Goal: Task Accomplishment & Management: Manage account settings

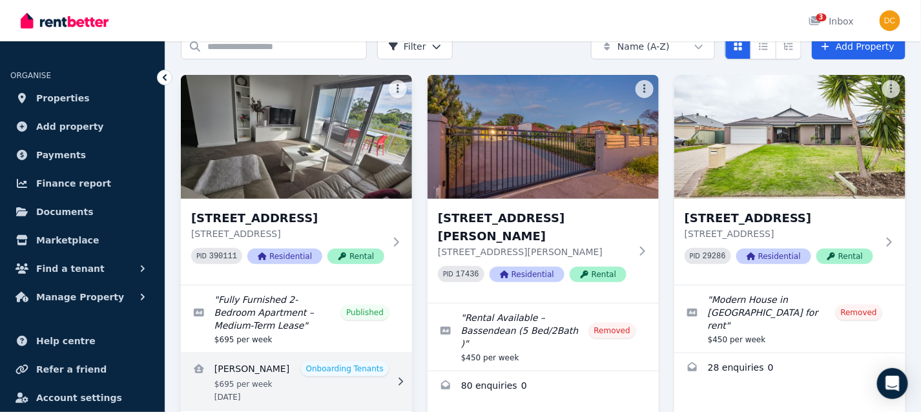
scroll to position [169, 0]
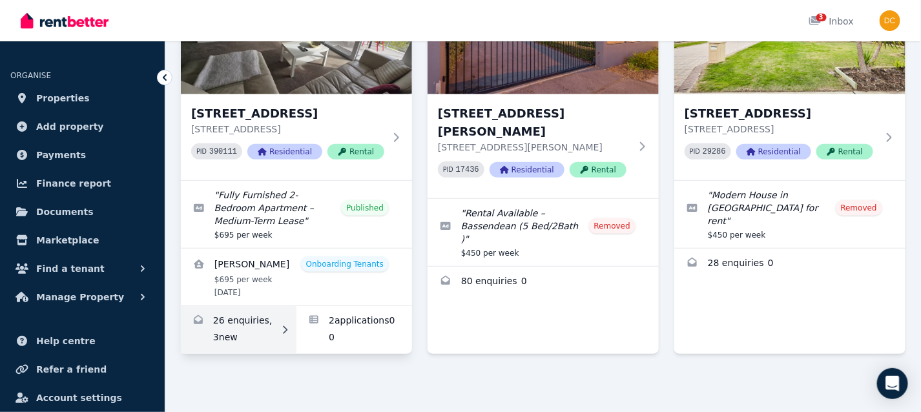
click at [233, 336] on link "Enquiries for 19 Sudbury Rd, Mirrabooka" at bounding box center [239, 330] width 116 height 48
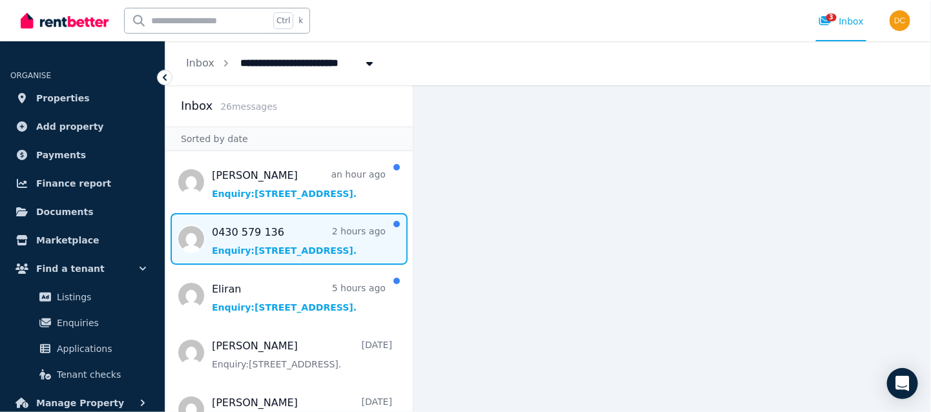
click at [325, 252] on span "Message list" at bounding box center [288, 239] width 247 height 52
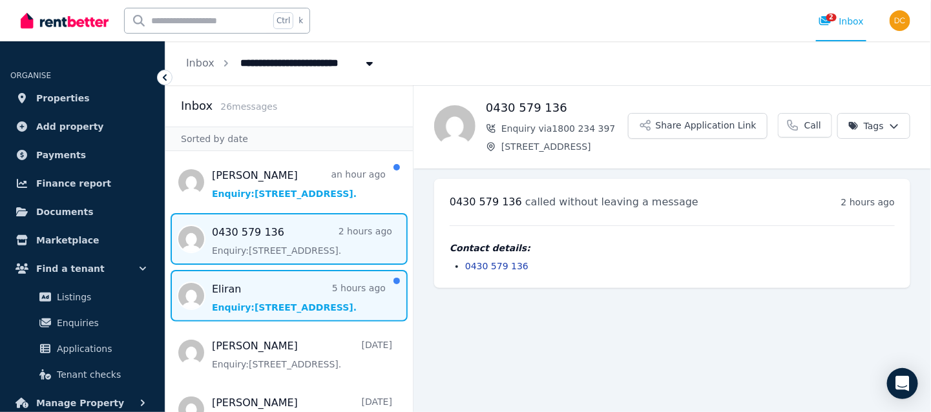
click at [229, 308] on span "Message list" at bounding box center [288, 296] width 247 height 52
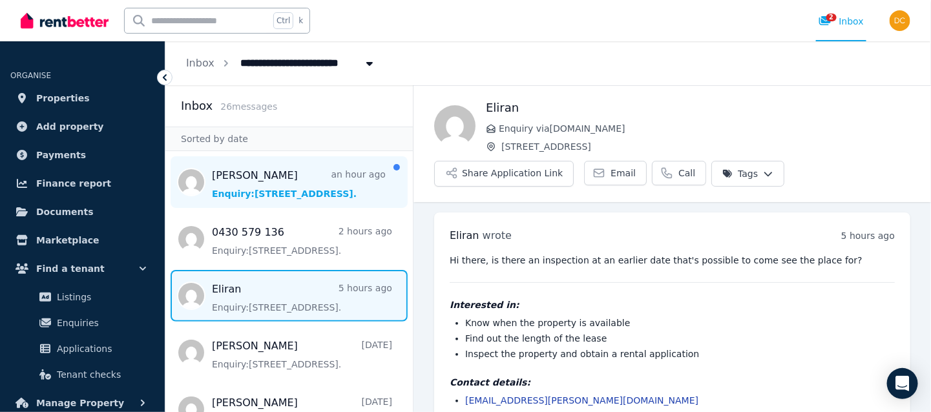
scroll to position [35, 0]
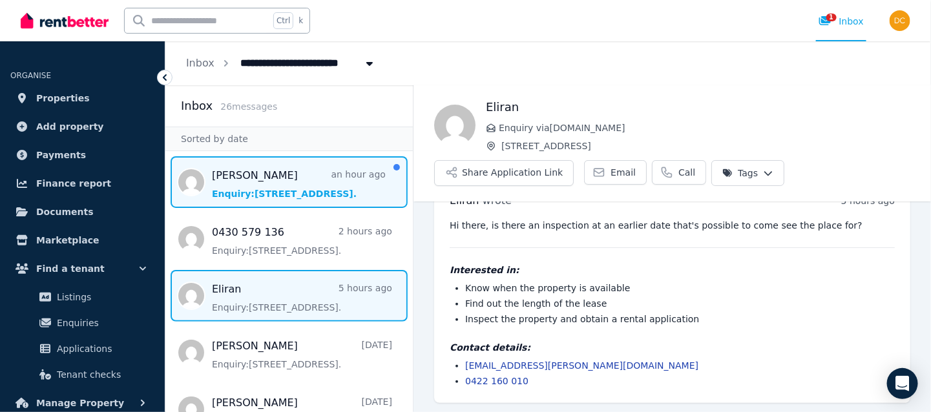
click at [242, 165] on span "Message list" at bounding box center [288, 182] width 247 height 52
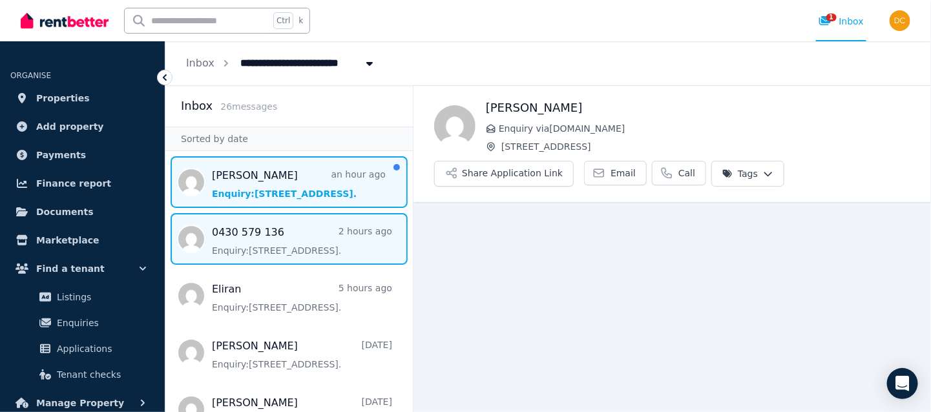
click at [332, 255] on span "Message list" at bounding box center [288, 239] width 247 height 52
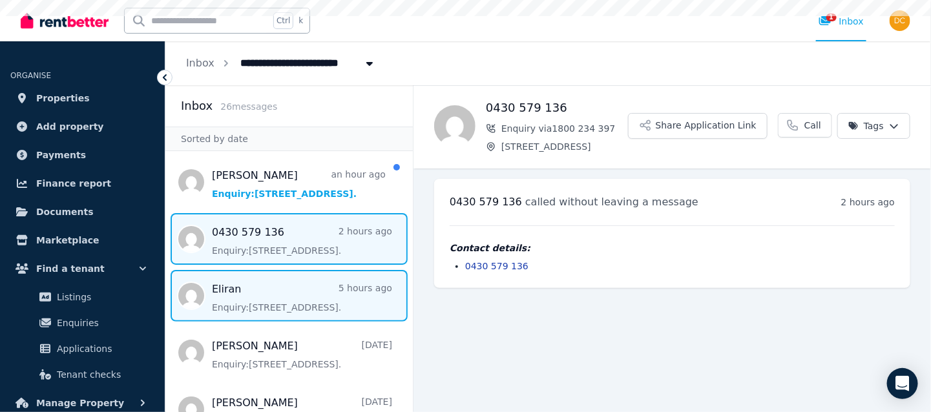
click at [334, 305] on span "Message list" at bounding box center [288, 296] width 247 height 52
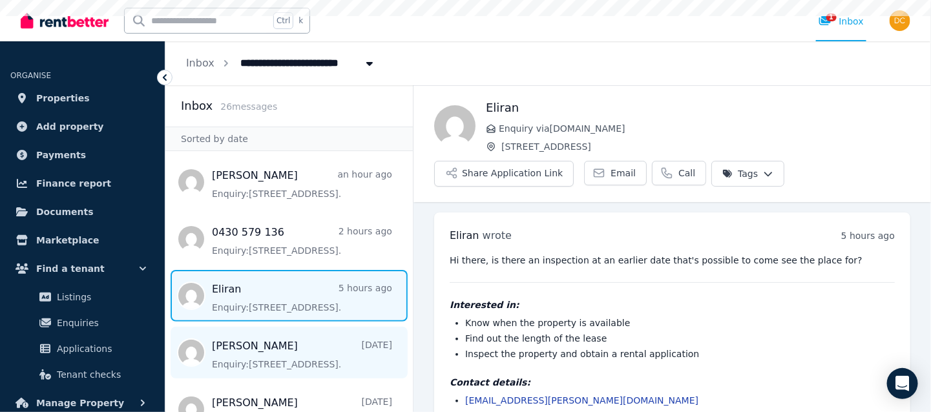
scroll to position [35, 0]
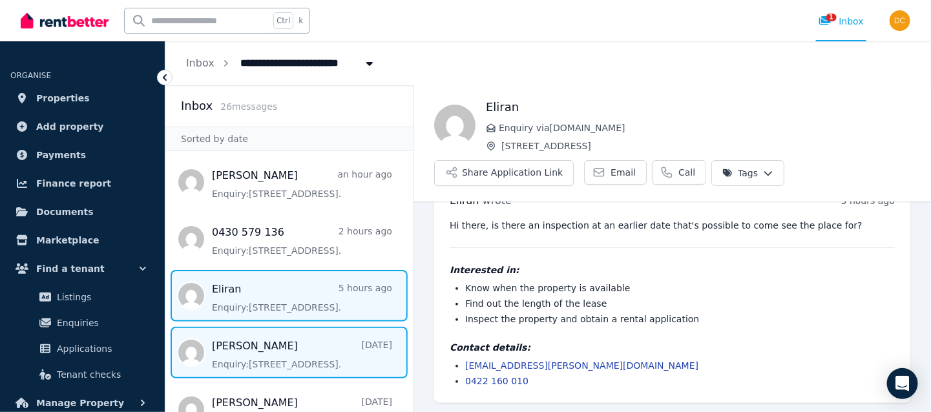
click at [298, 349] on span "Message list" at bounding box center [288, 353] width 247 height 52
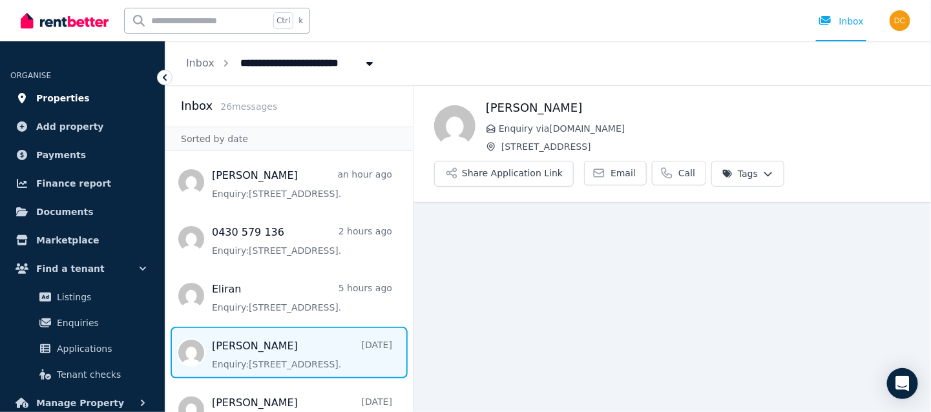
click at [86, 92] on link "Properties" at bounding box center [82, 98] width 144 height 26
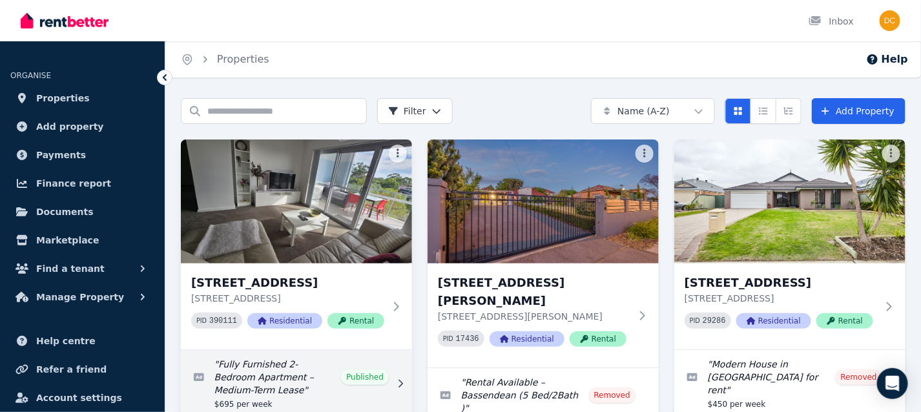
scroll to position [169, 0]
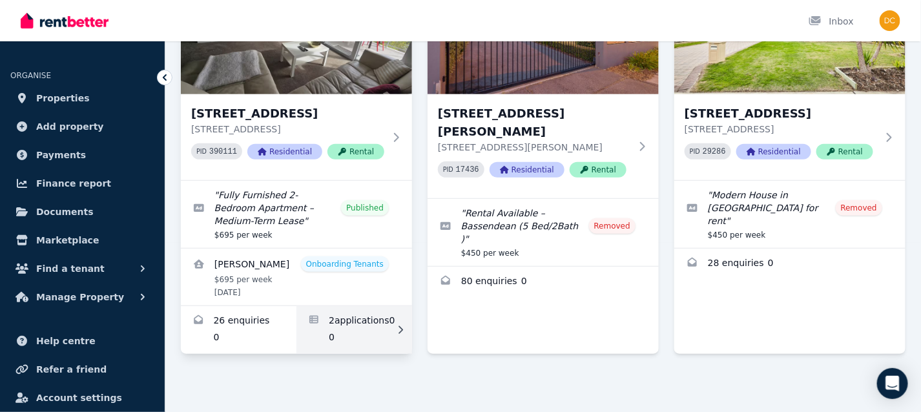
click at [342, 316] on link "Applications for 19 Sudbury Rd, Mirrabooka" at bounding box center [354, 330] width 116 height 48
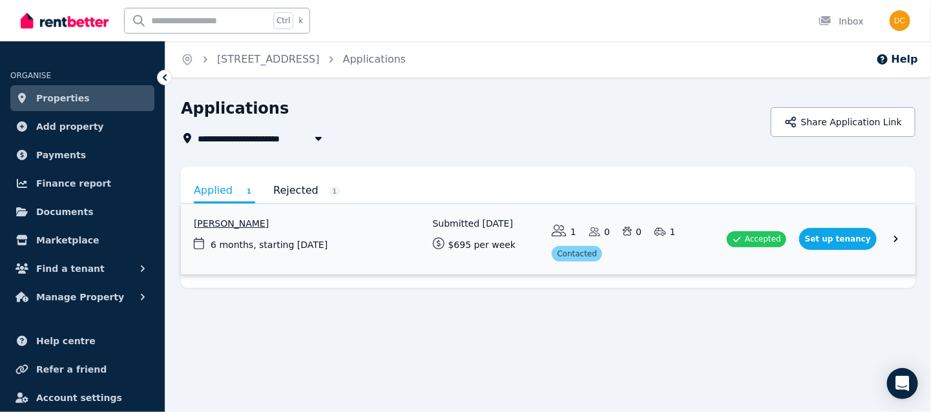
click at [839, 238] on link "View application: Dan Tarus" at bounding box center [548, 239] width 734 height 70
